Goal: Task Accomplishment & Management: Understand process/instructions

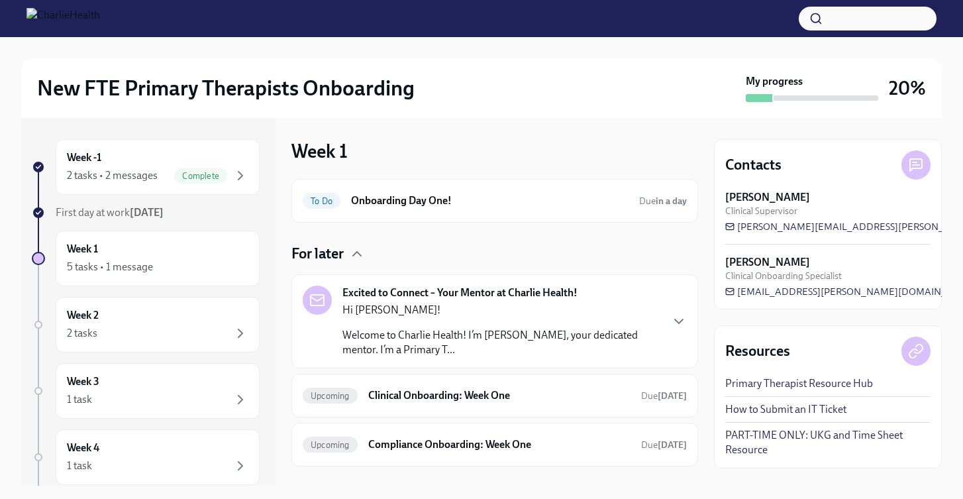
scroll to position [44, 0]
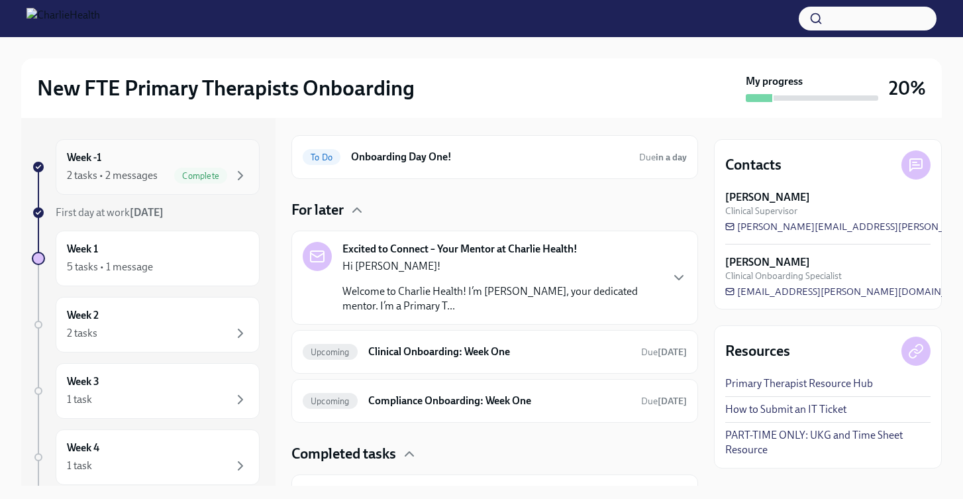
click at [181, 173] on span "Complete" at bounding box center [200, 176] width 53 height 10
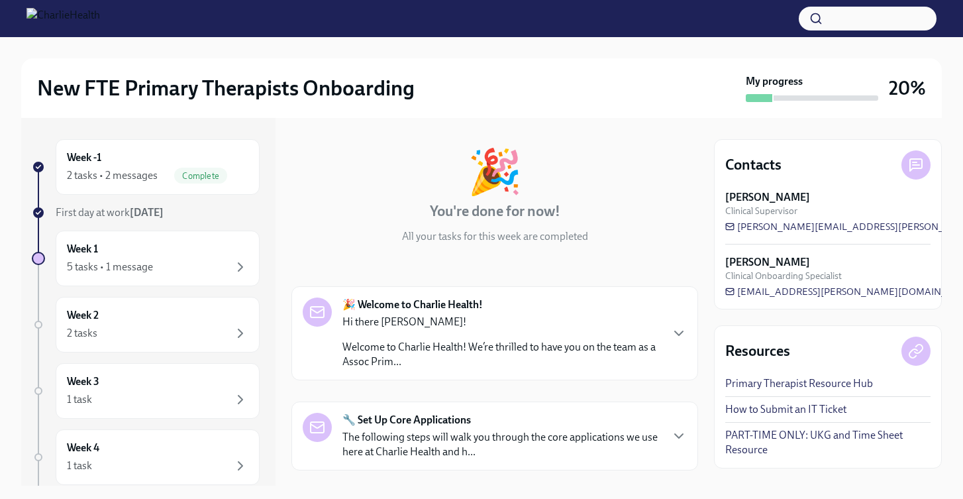
click at [429, 327] on p "Hi there Jessica!" at bounding box center [501, 321] width 318 height 15
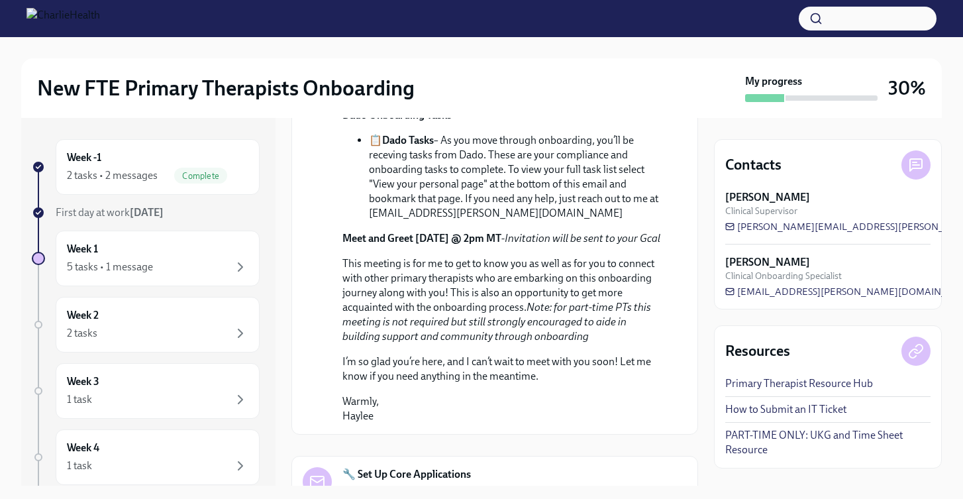
scroll to position [741, 0]
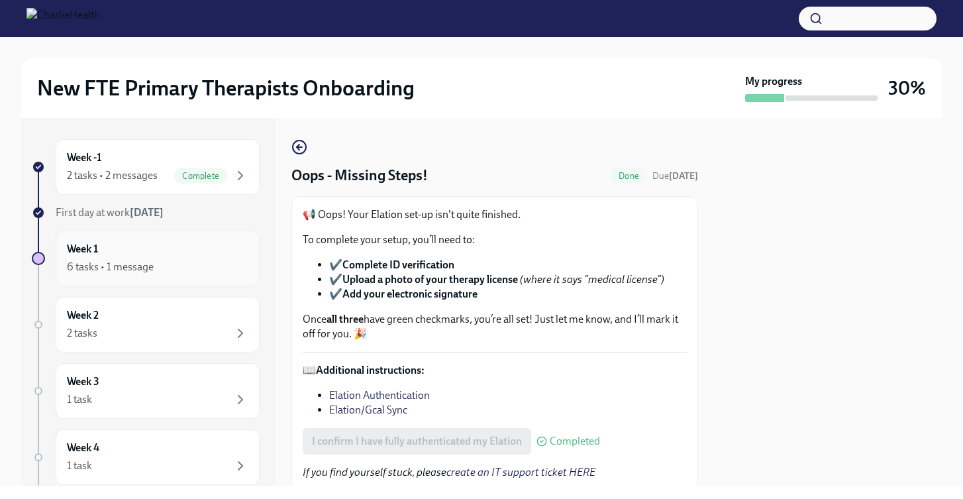
click at [143, 265] on div "6 tasks • 1 message" at bounding box center [110, 267] width 87 height 15
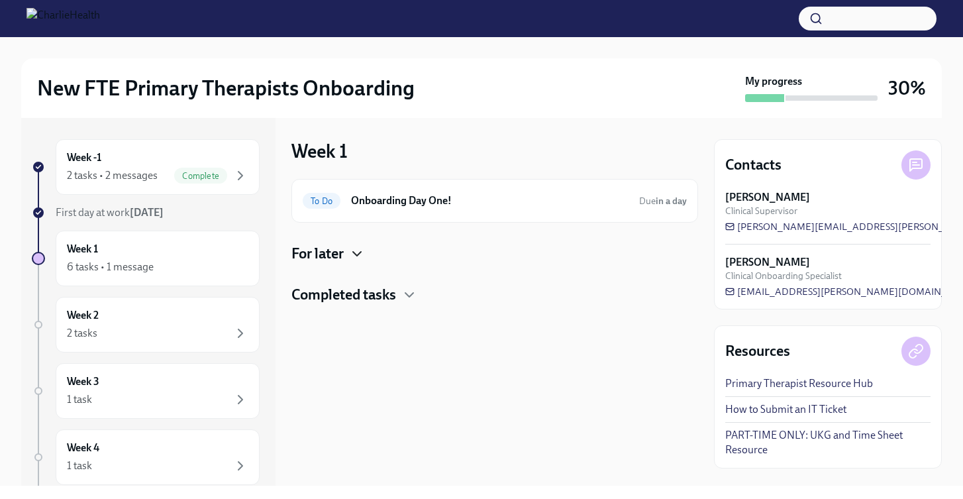
click at [354, 258] on icon "button" at bounding box center [357, 254] width 16 height 16
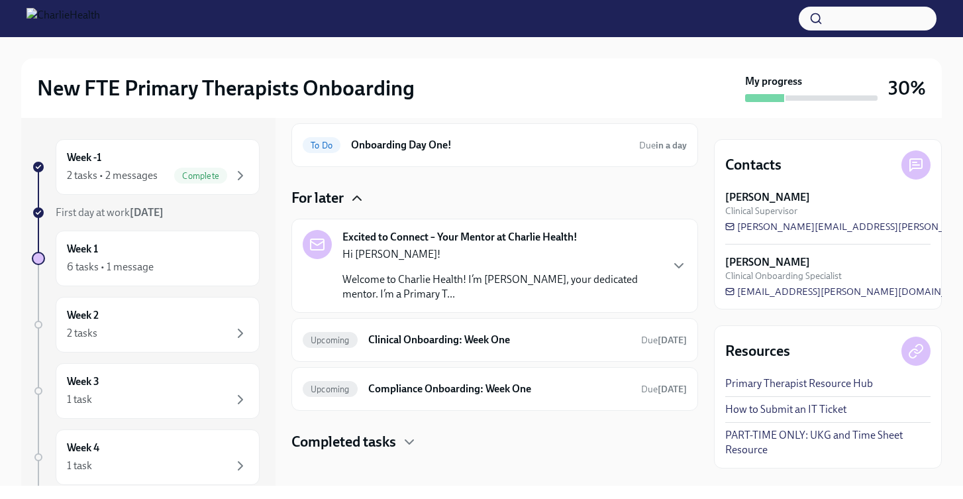
scroll to position [64, 0]
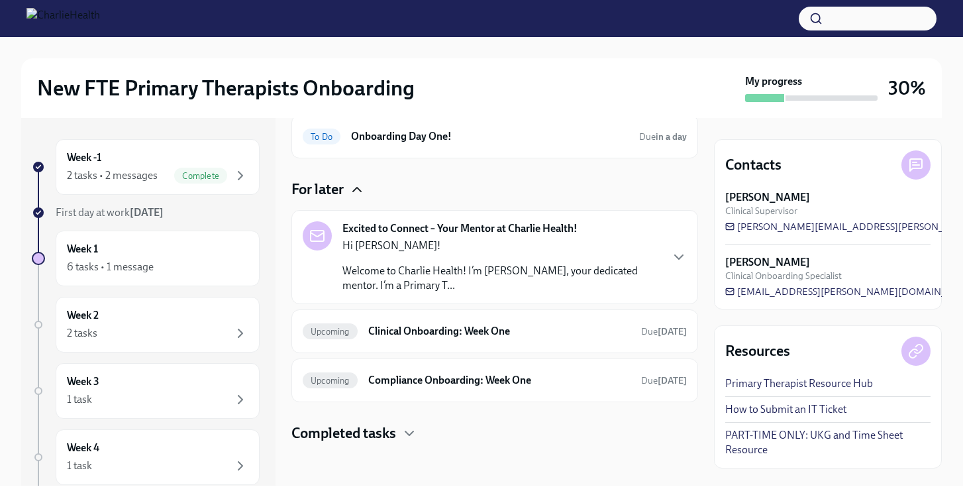
click at [385, 279] on p "Welcome to Charlie Health! I’m [PERSON_NAME], your dedicated mentor. I’m a Prim…" at bounding box center [501, 278] width 318 height 29
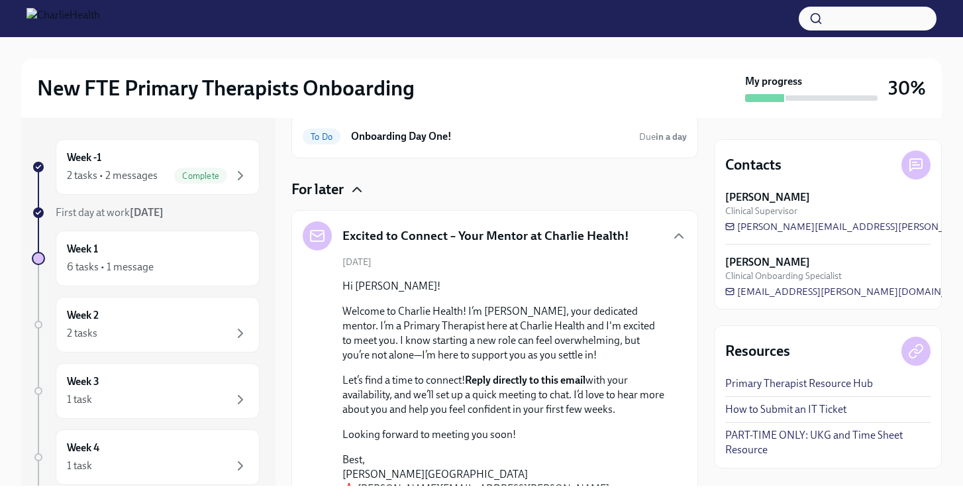
scroll to position [200, 0]
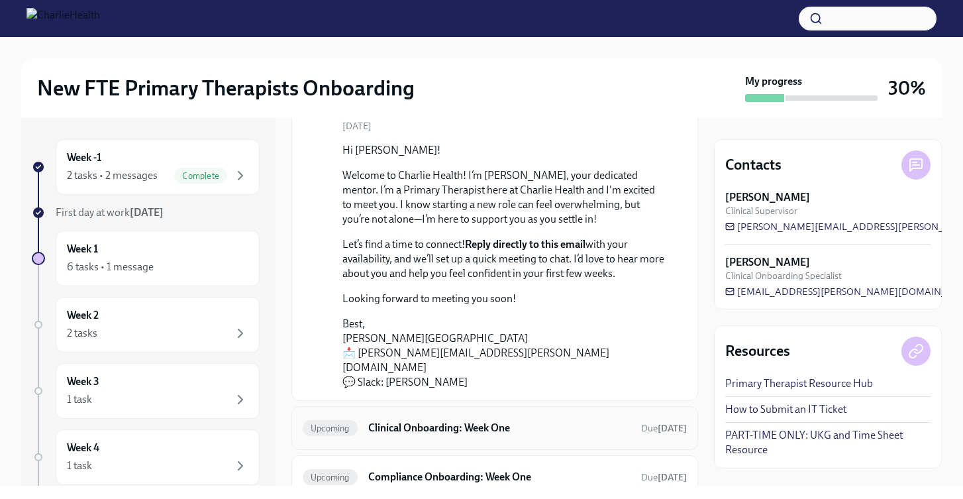
click at [406, 420] on h6 "Clinical Onboarding: Week One" at bounding box center [499, 427] width 262 height 15
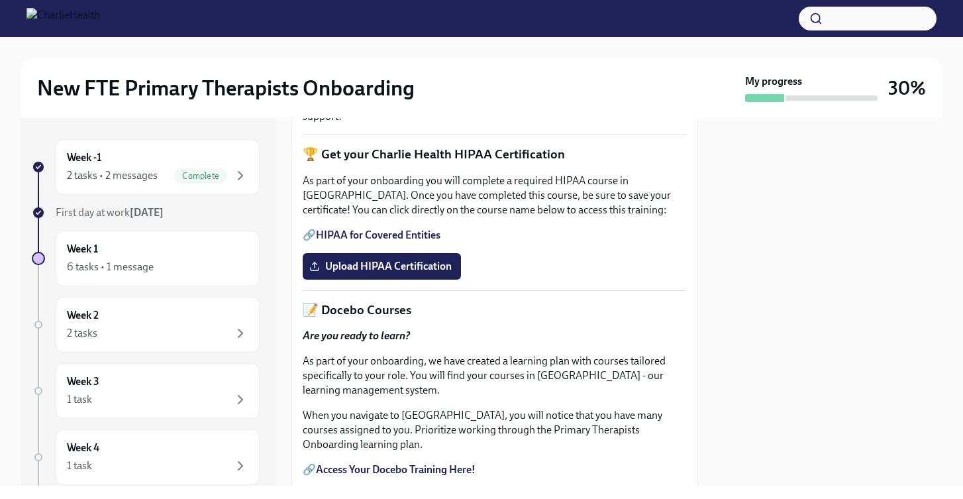
scroll to position [366, 0]
click at [192, 244] on div "Week 1 6 tasks • 1 message" at bounding box center [157, 258] width 181 height 33
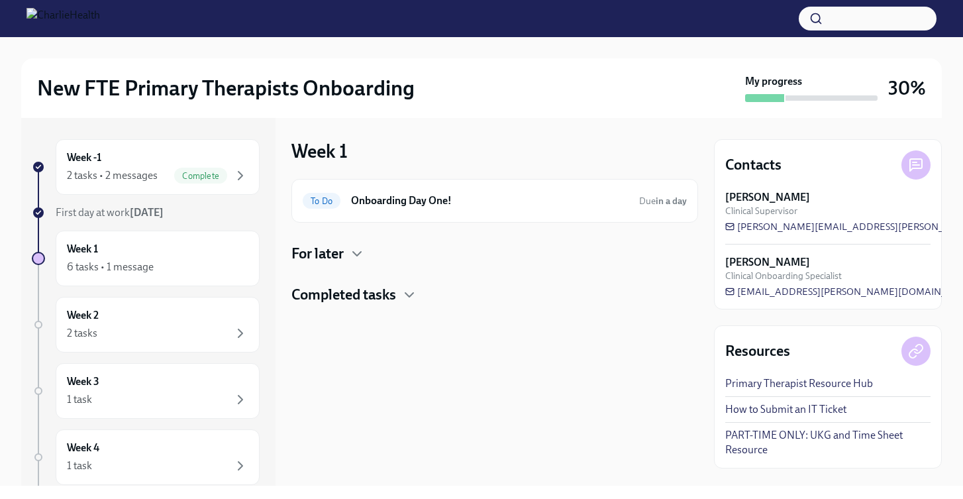
click at [342, 298] on h4 "Completed tasks" at bounding box center [343, 295] width 105 height 20
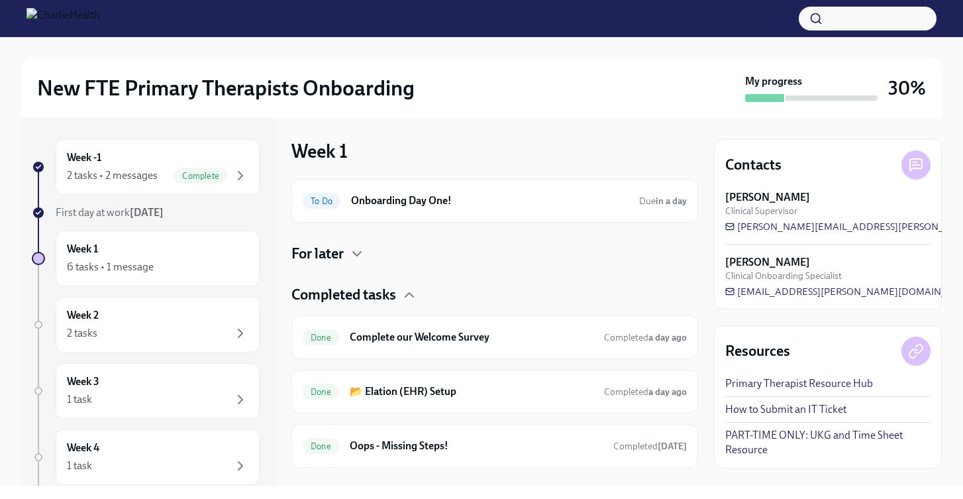
scroll to position [24, 0]
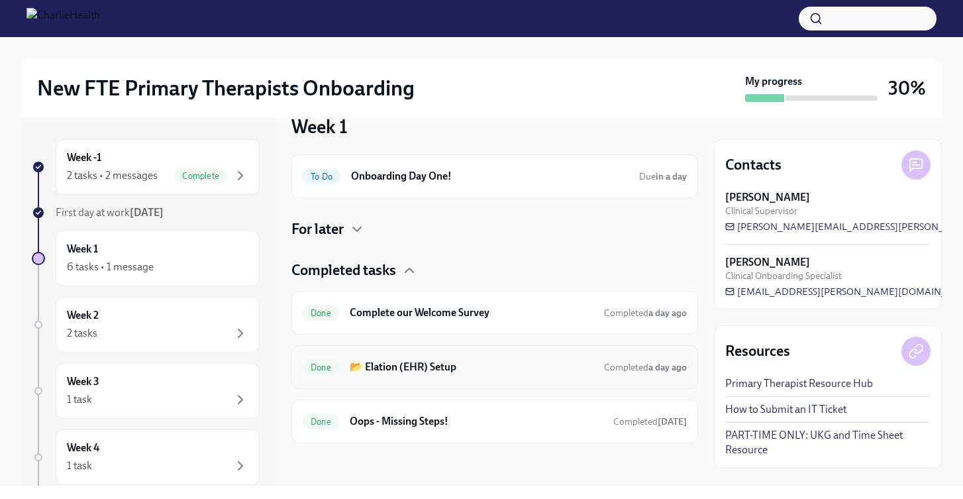
click at [366, 376] on div "Done 📂 Elation (EHR) Setup Completed a day ago" at bounding box center [495, 366] width 384 height 21
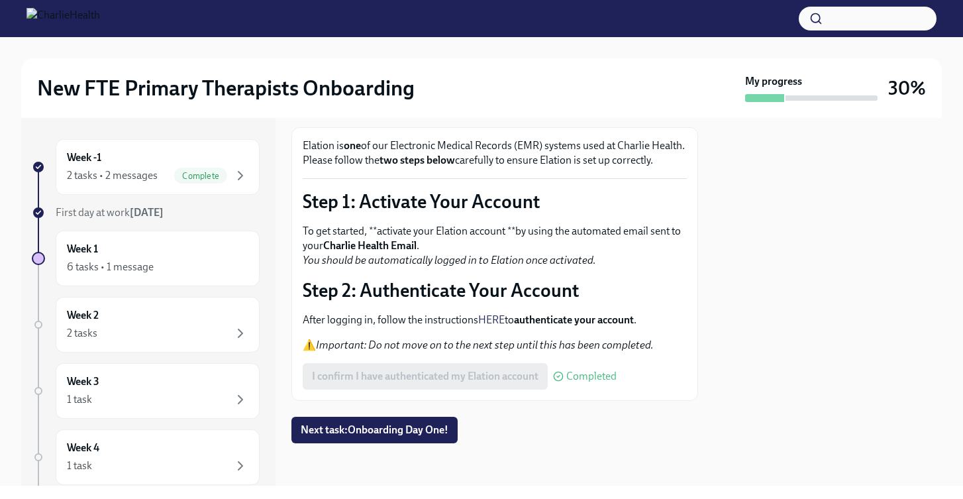
scroll to position [83, 0]
